Goal: Obtain resource: Obtain resource

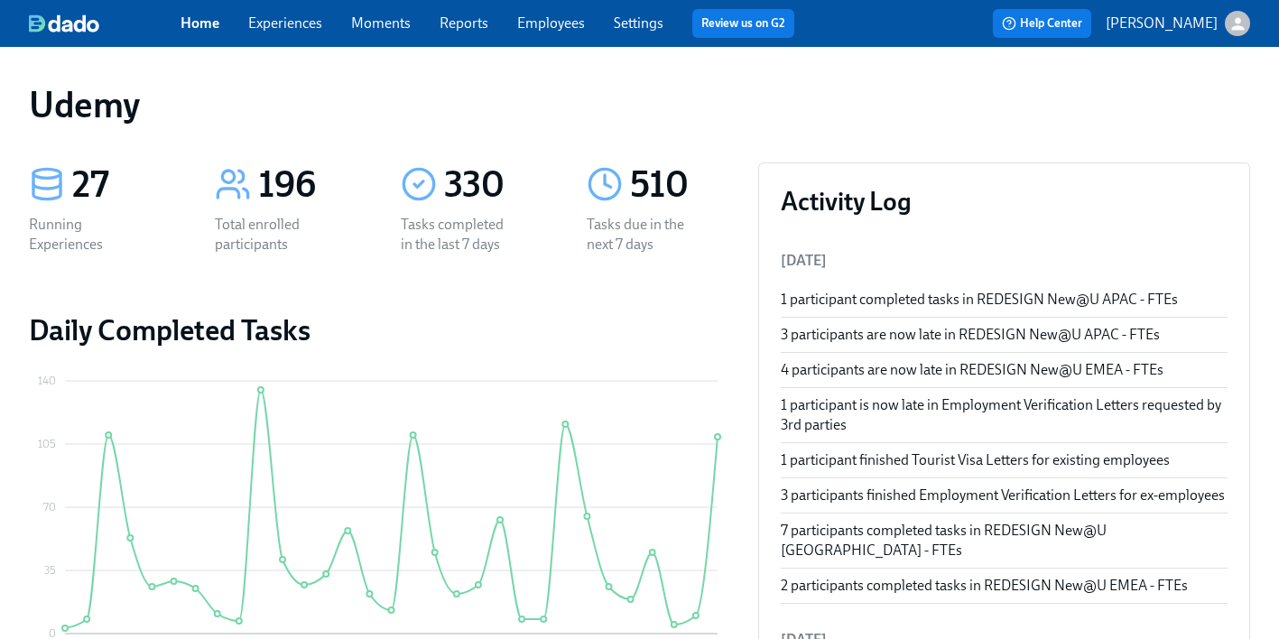
click at [308, 28] on link "Experiences" at bounding box center [285, 22] width 74 height 17
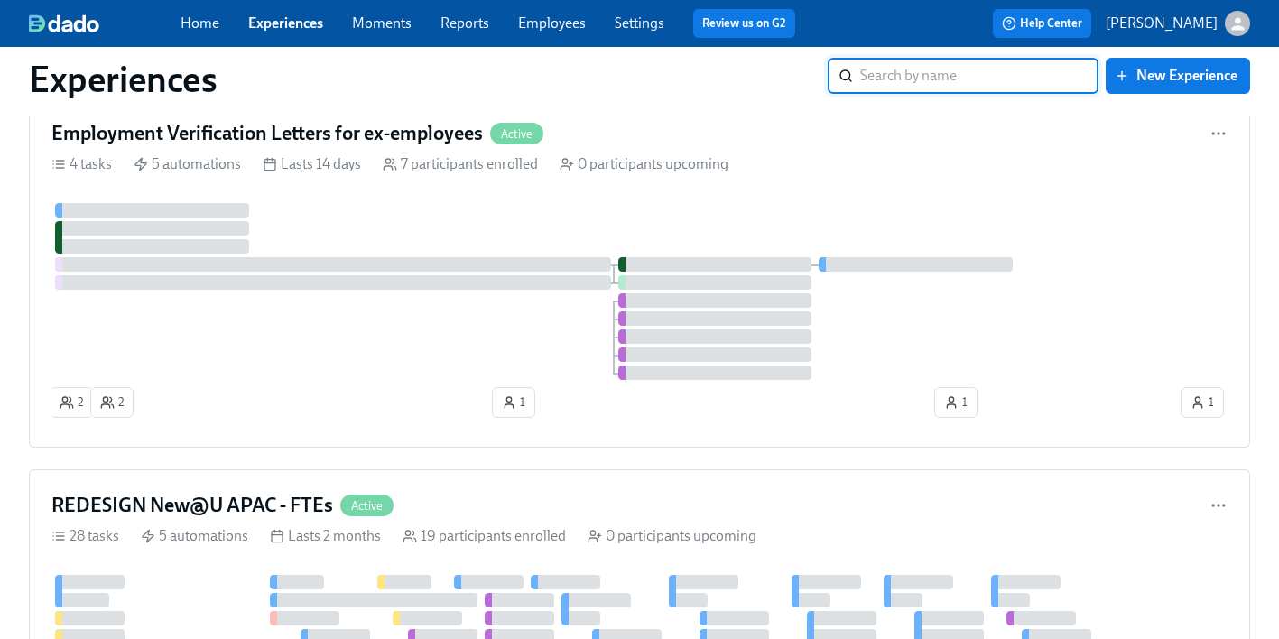
scroll to position [803, 0]
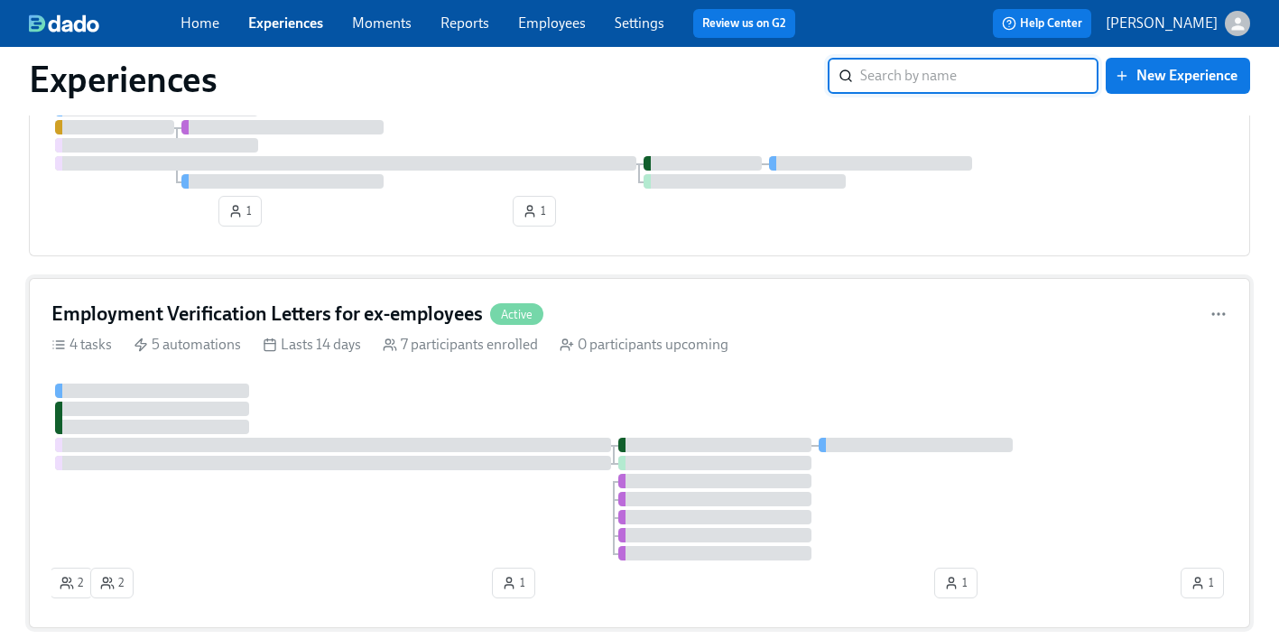
click at [404, 315] on h4 "Employment Verification Letters for ex-employees" at bounding box center [266, 313] width 431 height 27
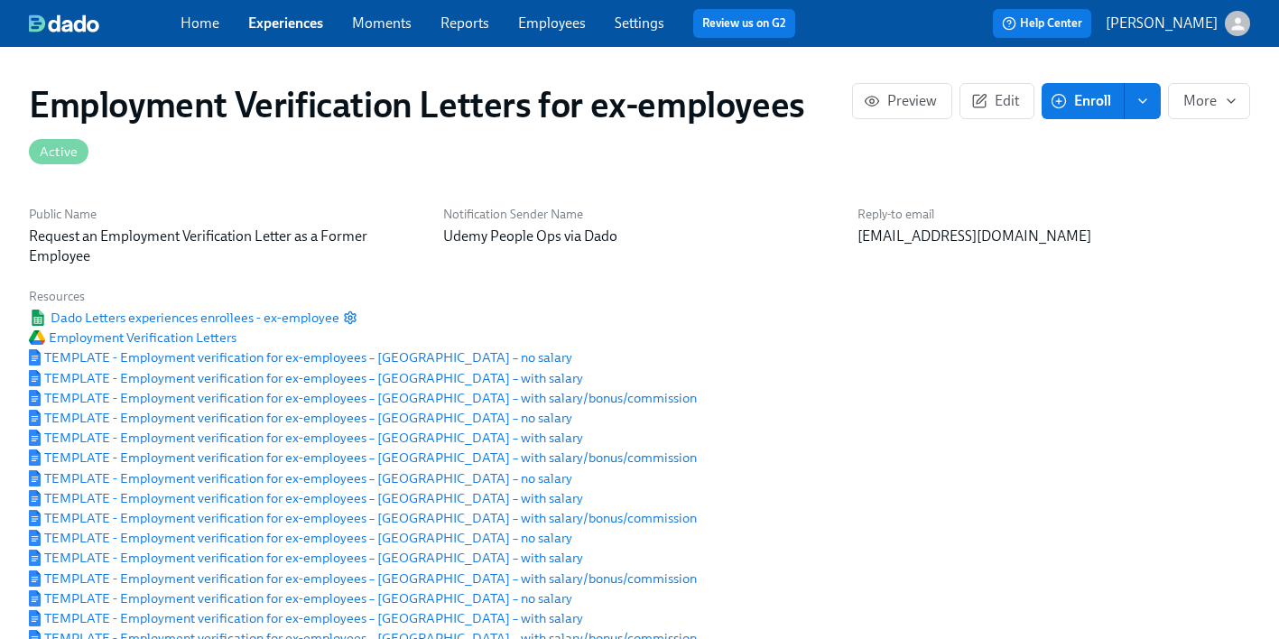
scroll to position [0, 190]
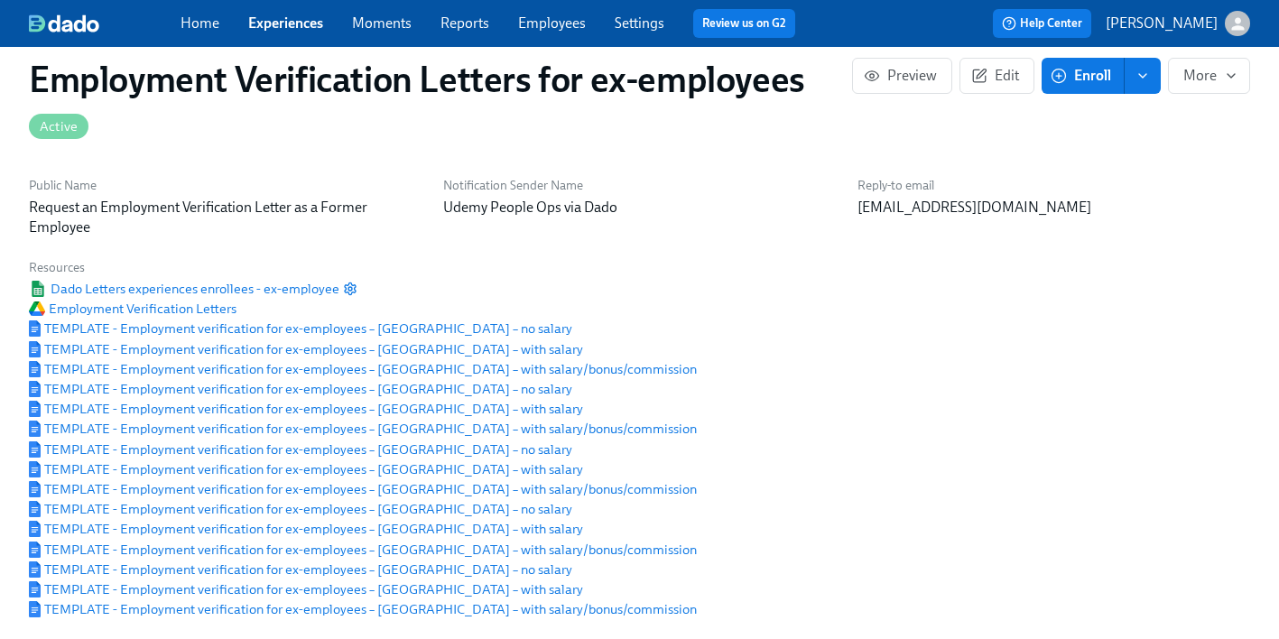
scroll to position [32, 0]
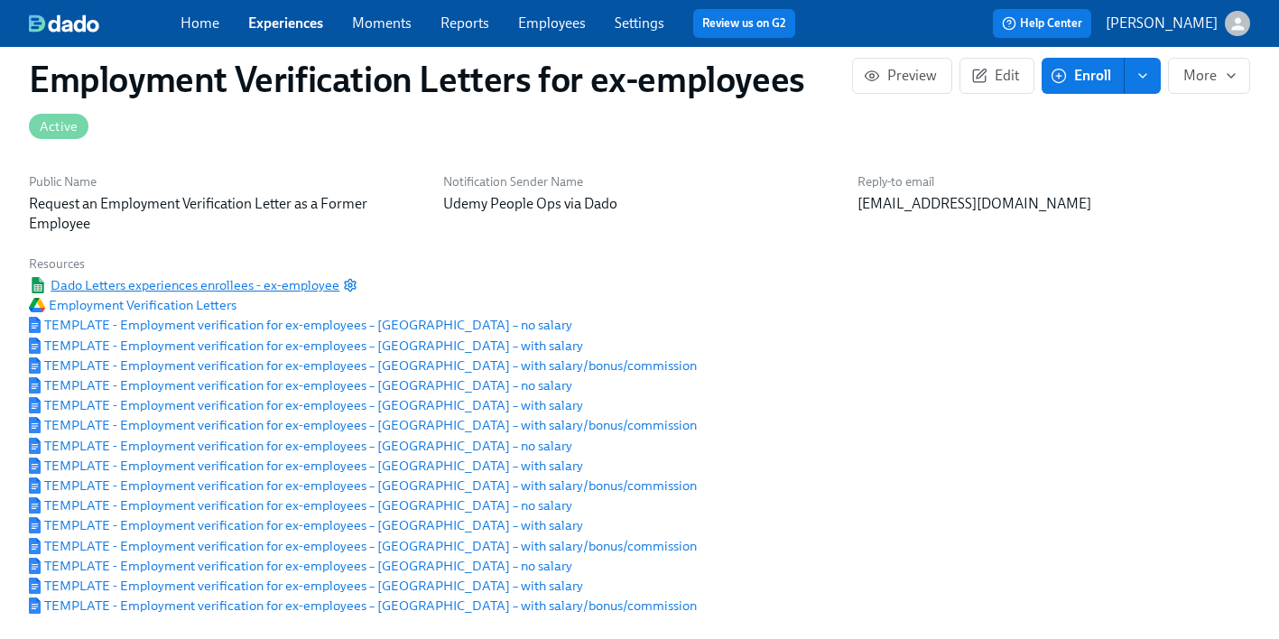
click at [290, 286] on span "Dado Letters experiences enrollees - ex-employee" at bounding box center [184, 285] width 310 height 18
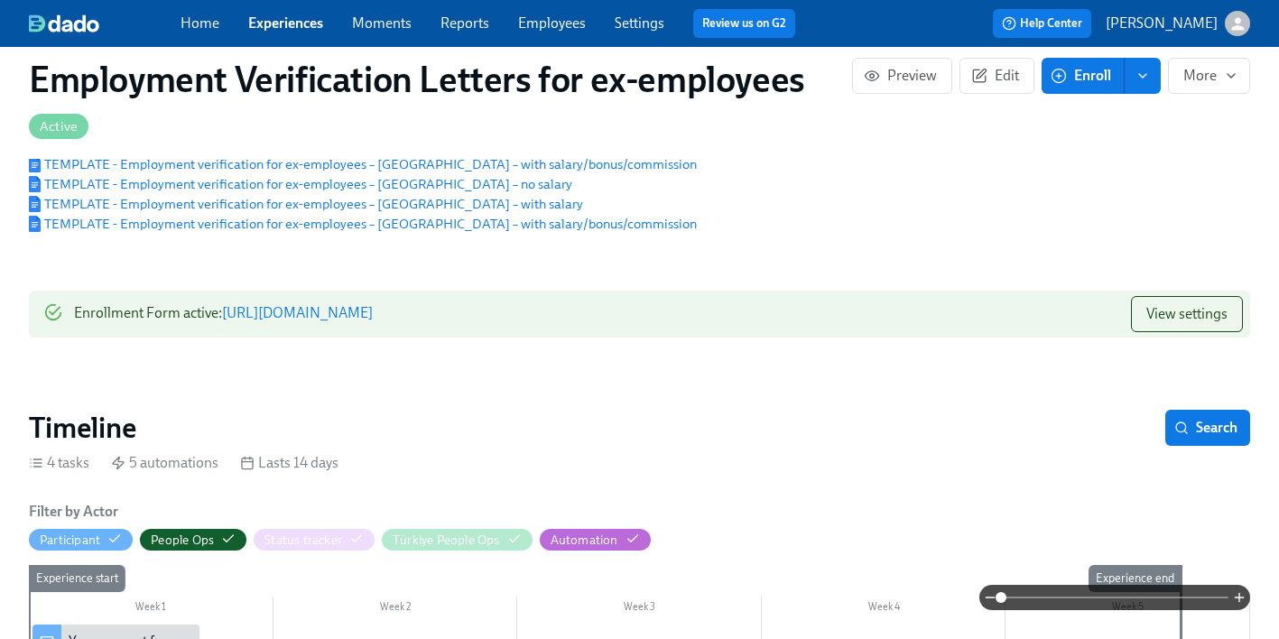
scroll to position [355, 0]
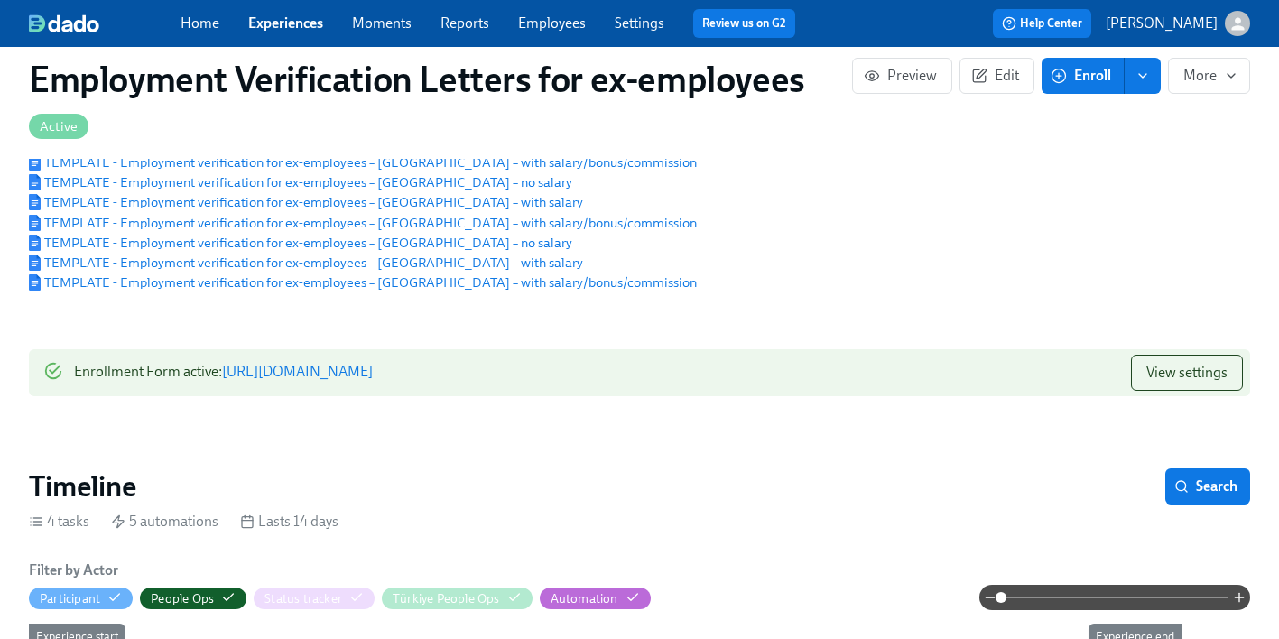
click at [373, 376] on link "[URL][DOMAIN_NAME]" at bounding box center [297, 371] width 151 height 17
